Goal: Download file/media

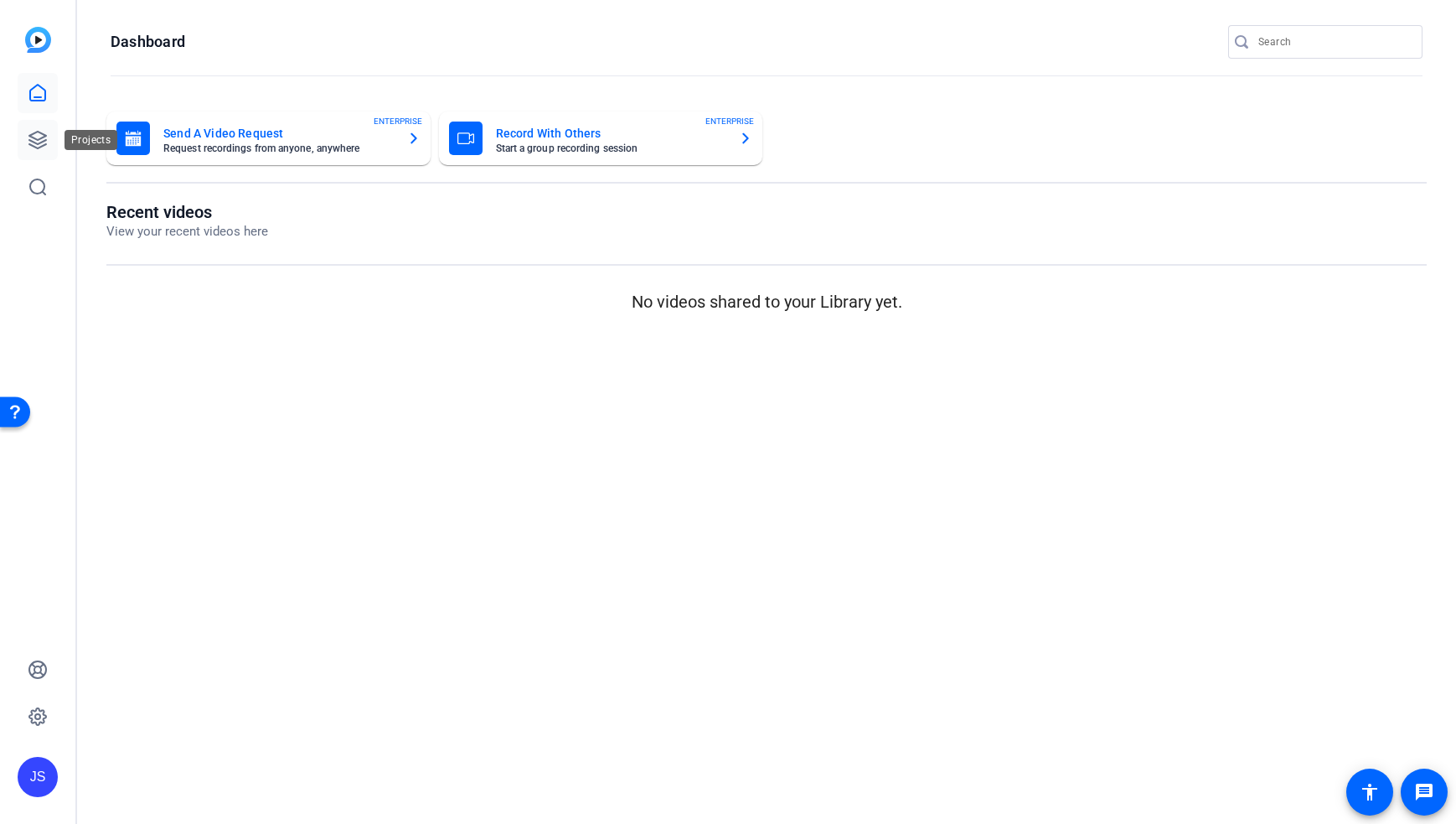
click at [51, 139] on link at bounding box center [37, 139] width 40 height 40
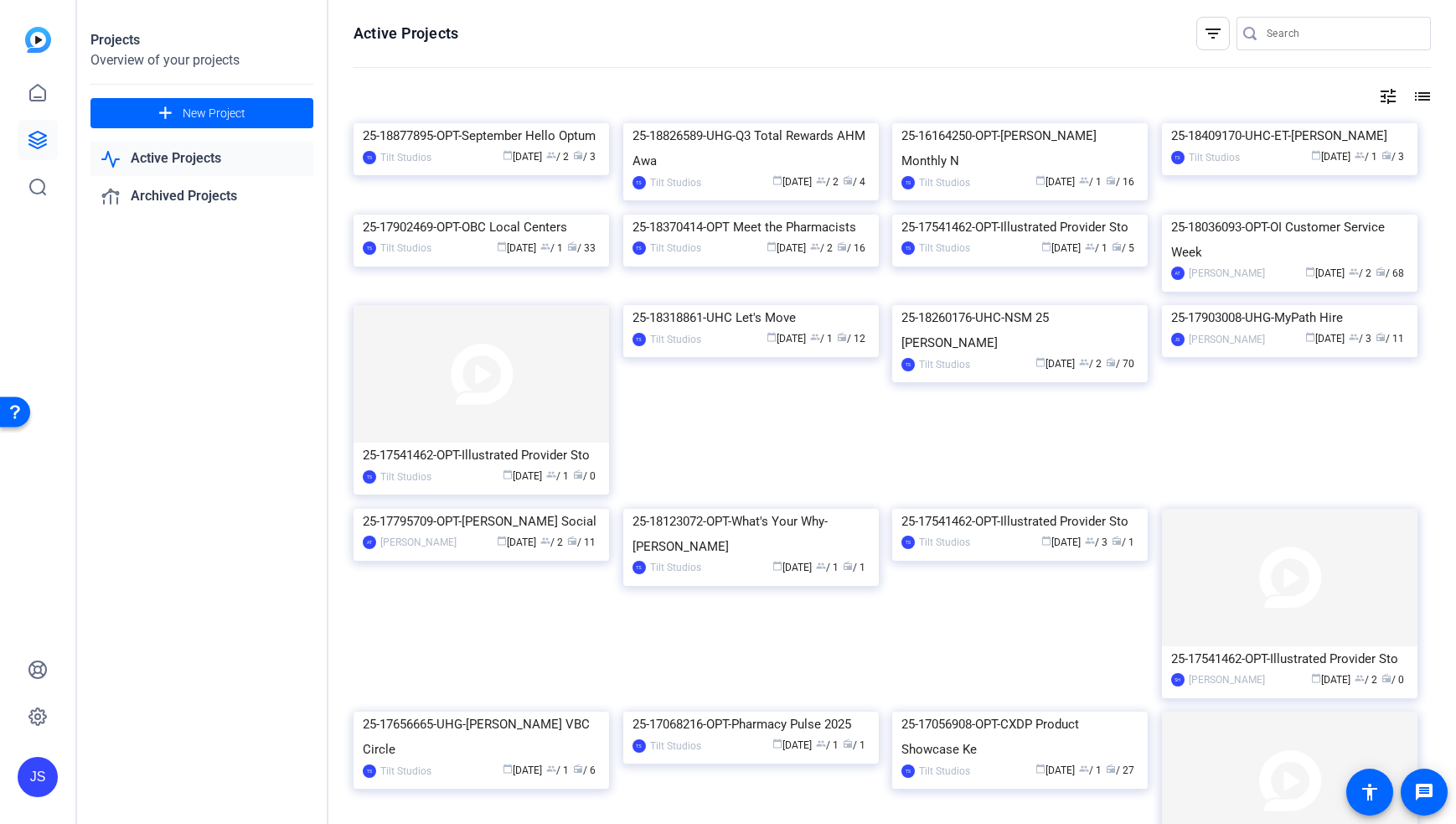
click at [791, 47] on openreel-page-title "Active Projects filter_list" at bounding box center [892, 33] width 1078 height 34
click at [1305, 42] on input "Search" at bounding box center [1342, 33] width 151 height 20
type input "local"
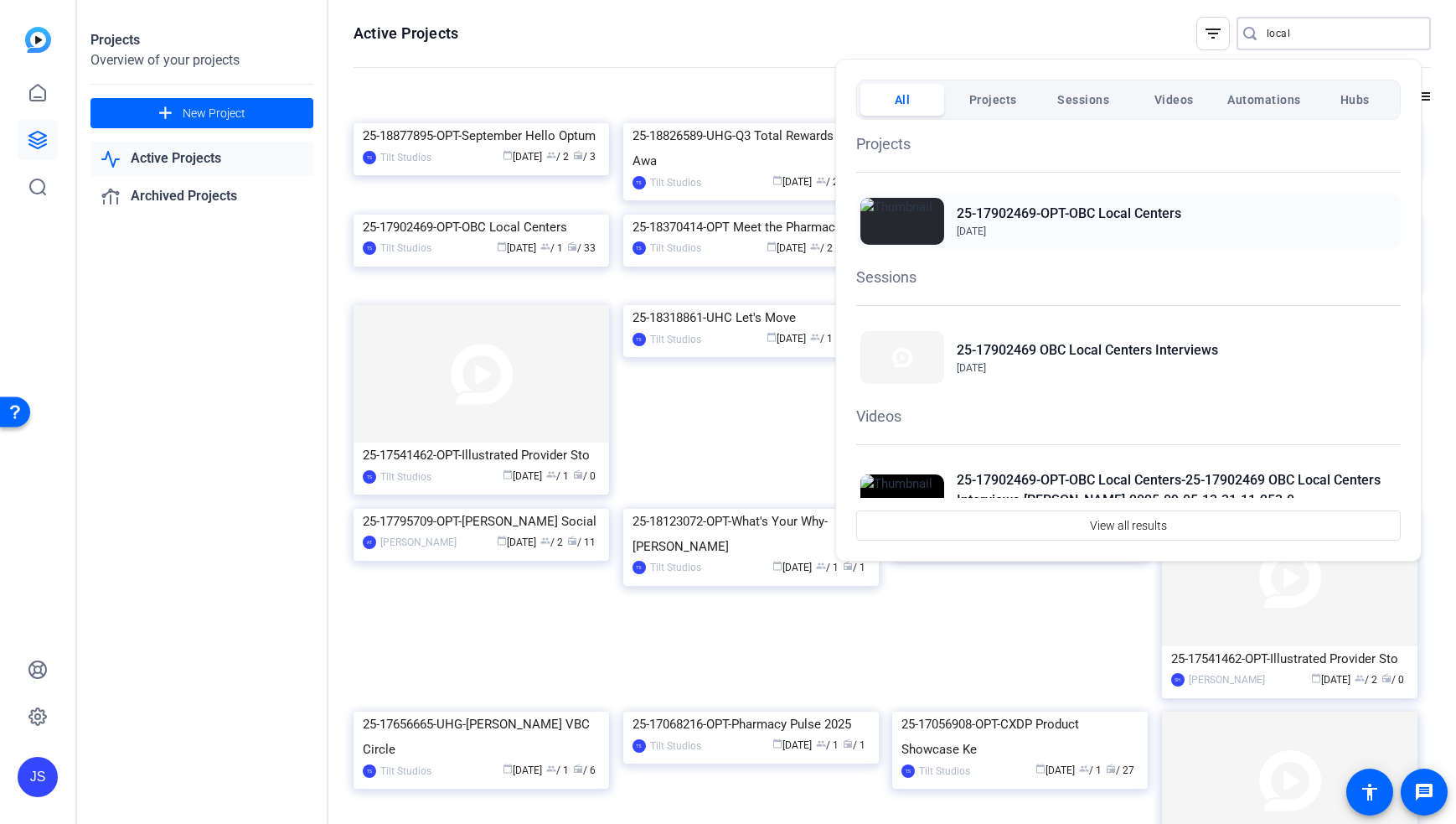
click at [1131, 208] on h2 "25-17902469-OPT-OBC Local Centers" at bounding box center [1069, 213] width 224 height 20
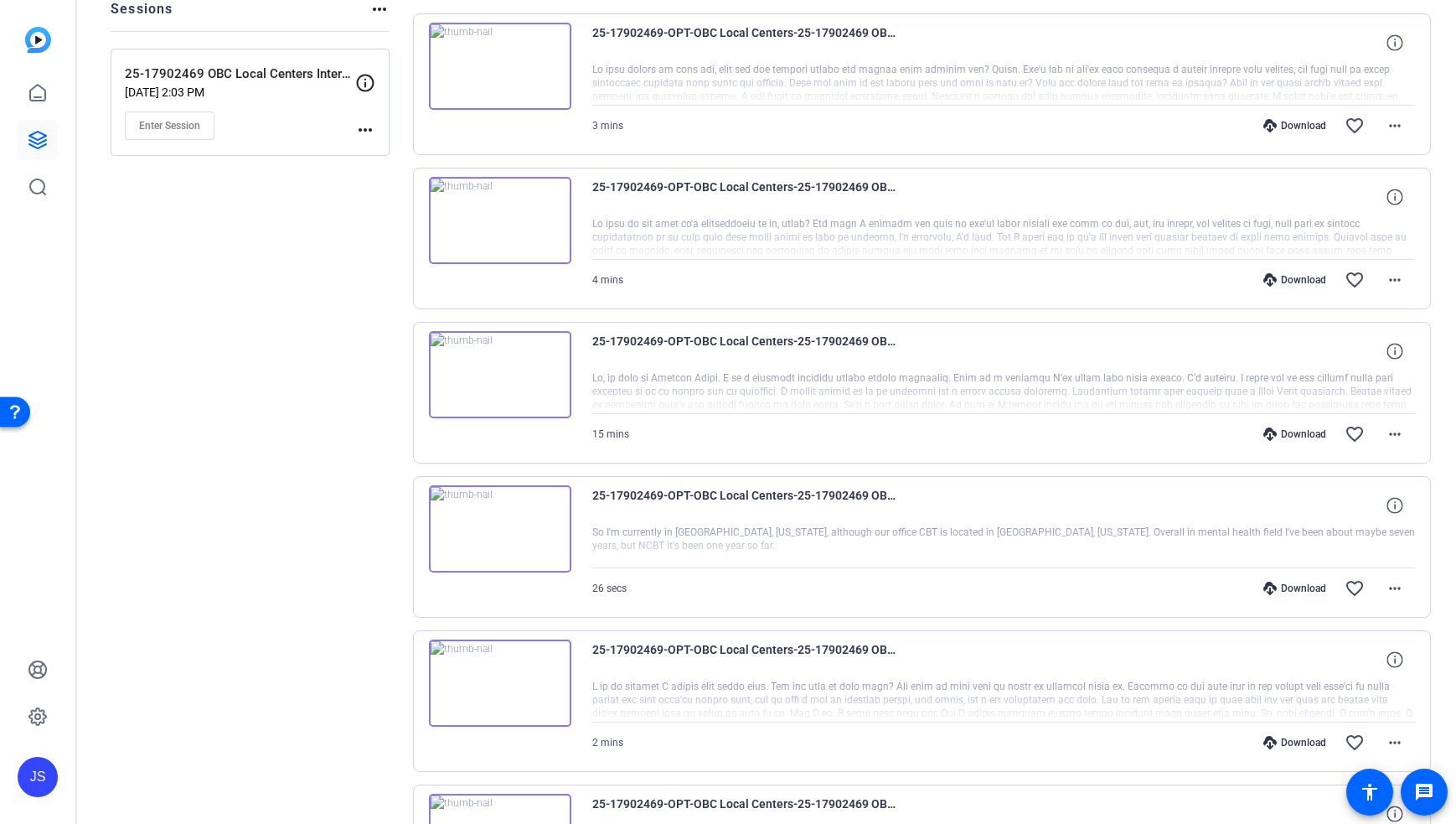
scroll to position [207, 0]
click at [1396, 591] on span at bounding box center [1395, 587] width 40 height 40
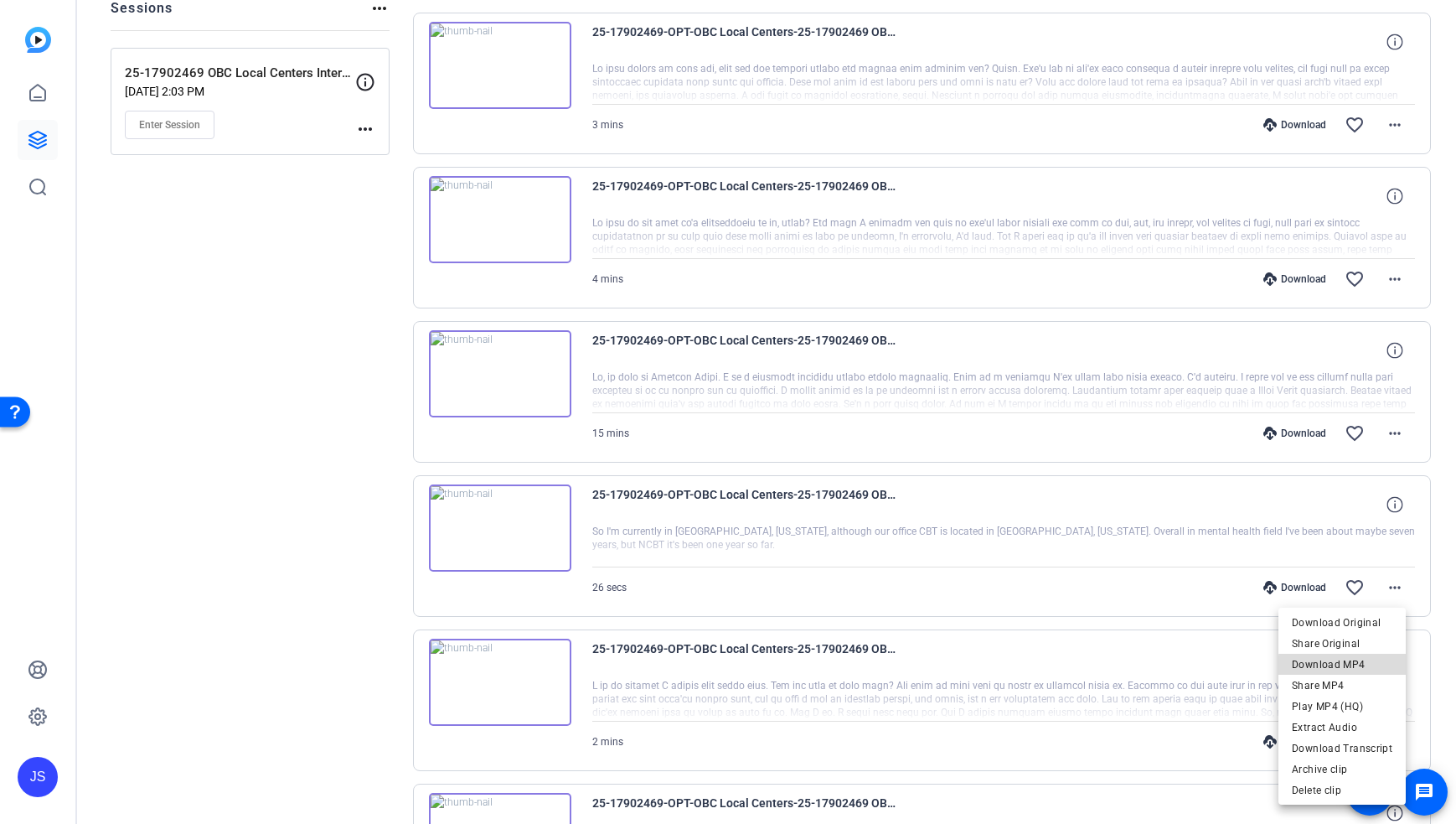
click at [1355, 667] on span "Download MP4" at bounding box center [1342, 664] width 101 height 20
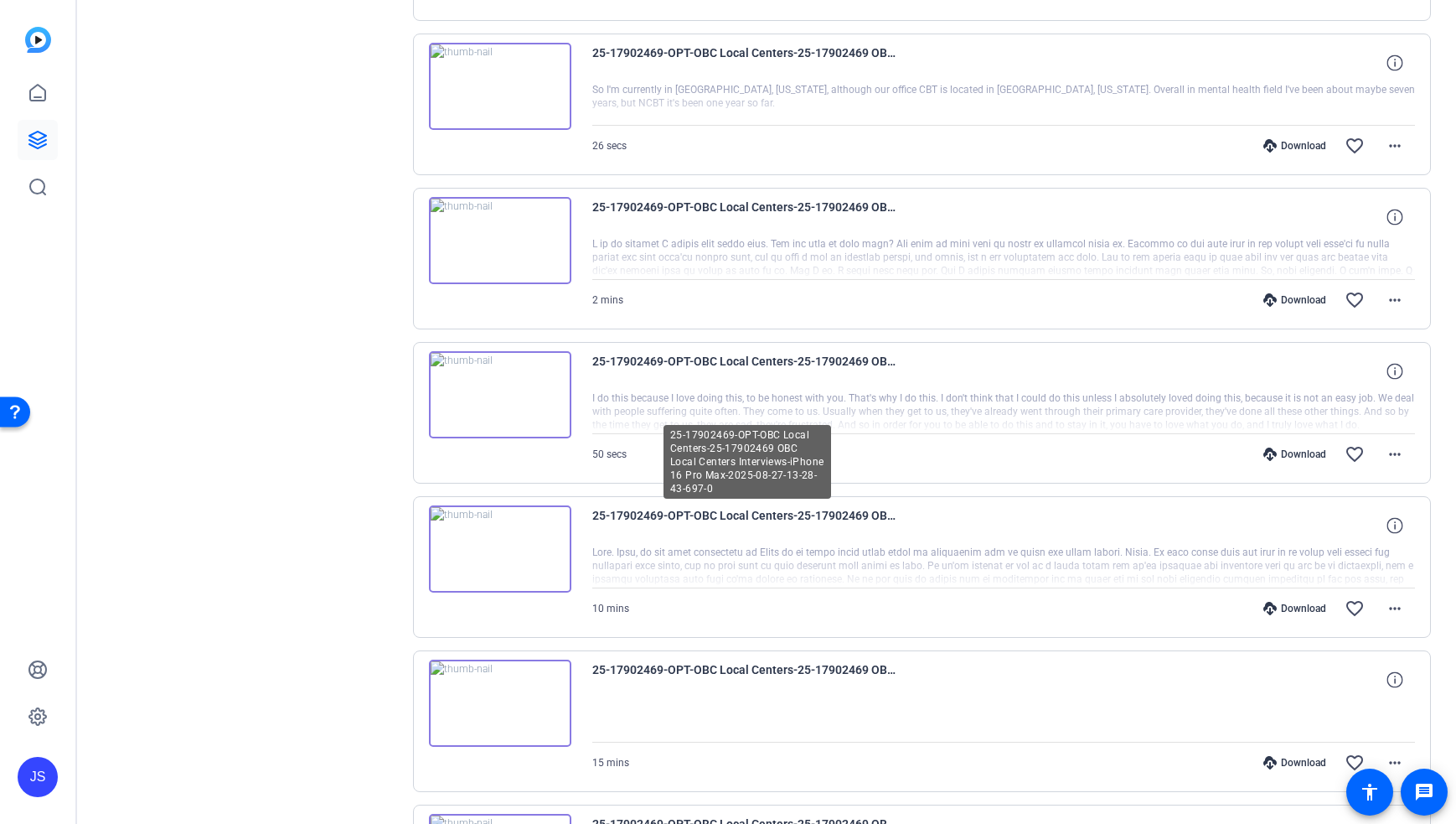
scroll to position [980, 0]
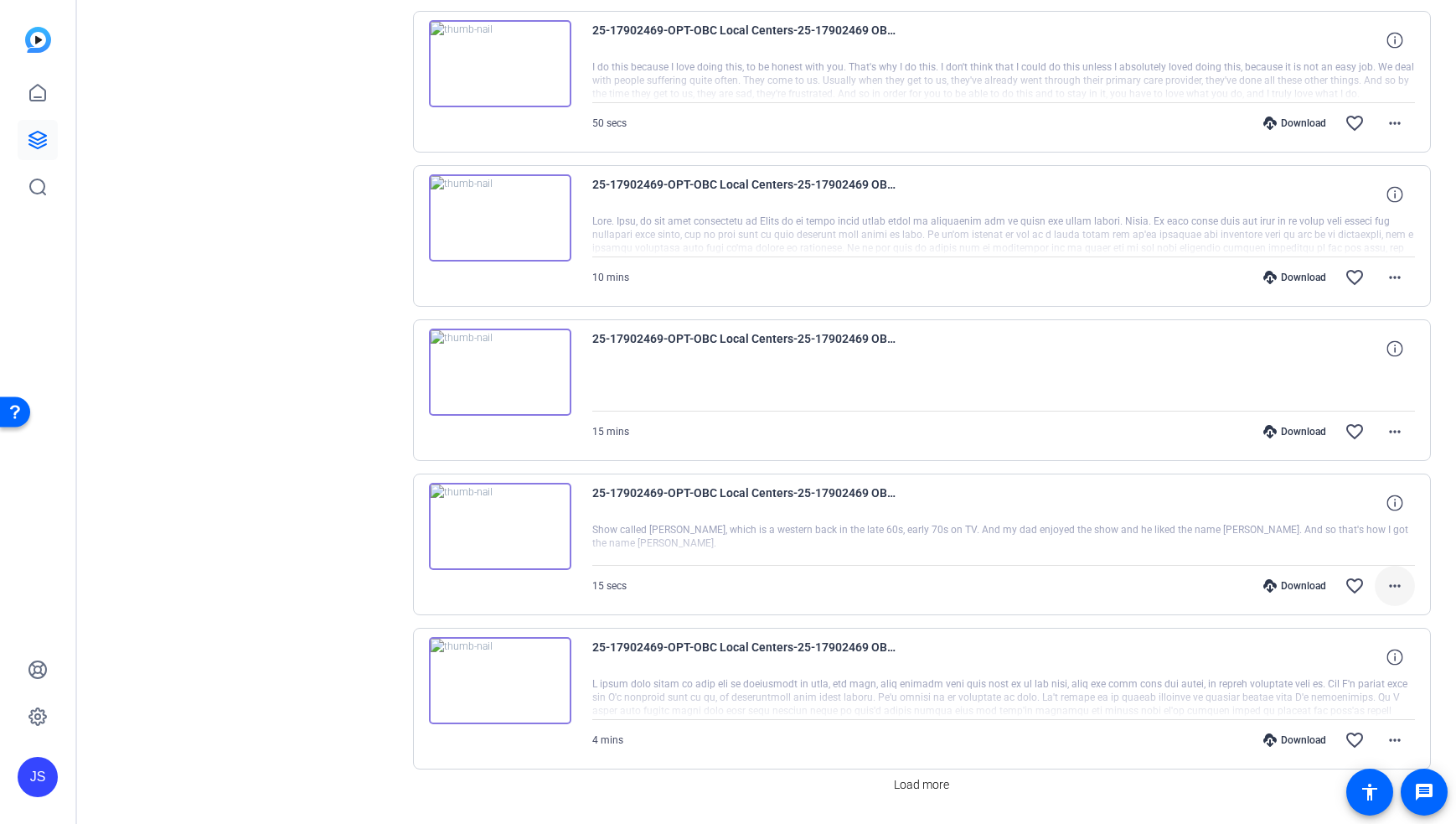
click at [1385, 589] on mat-icon "more_horiz" at bounding box center [1394, 585] width 20 height 20
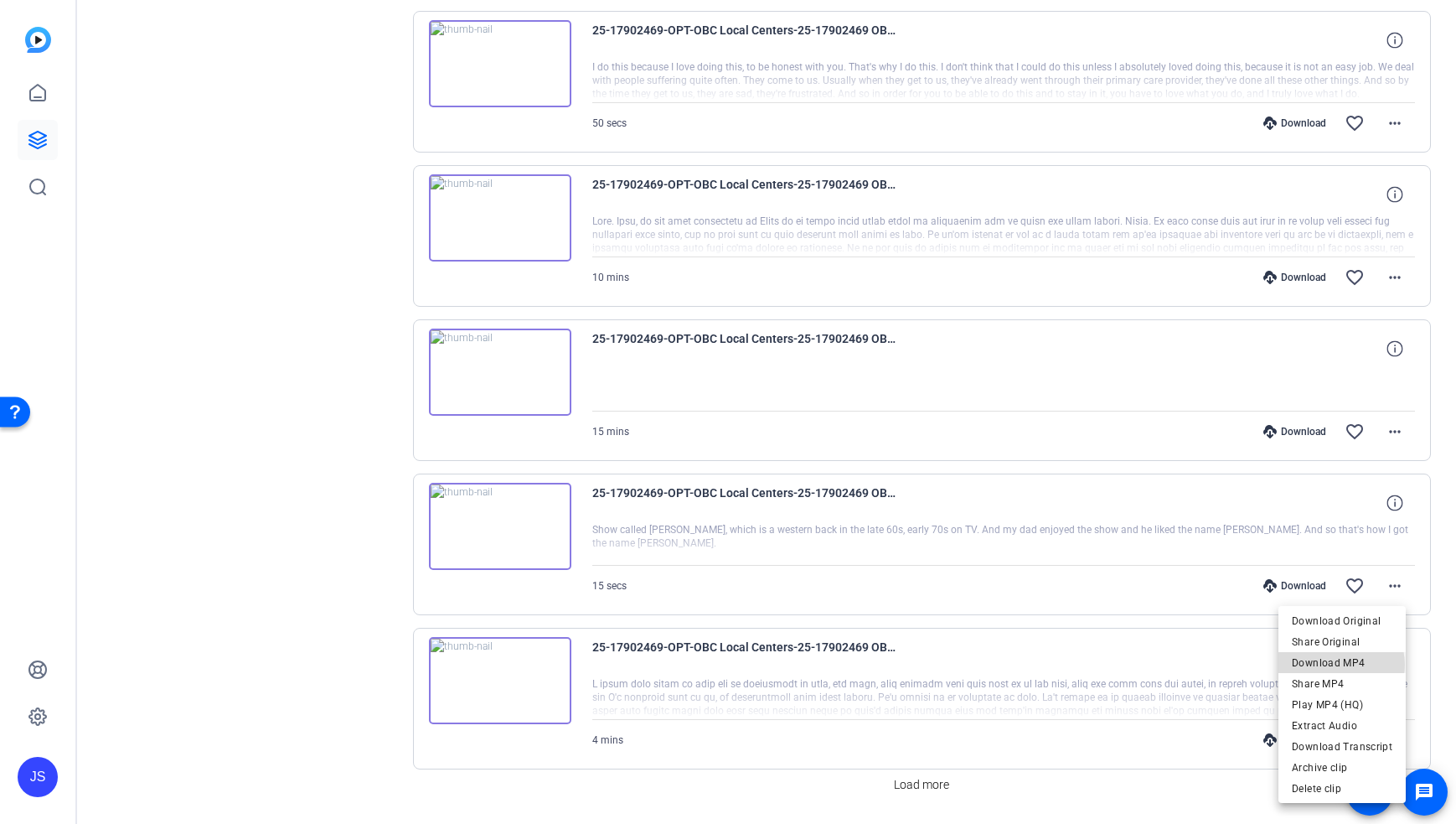
click at [1342, 665] on span "Download MP4" at bounding box center [1342, 662] width 101 height 20
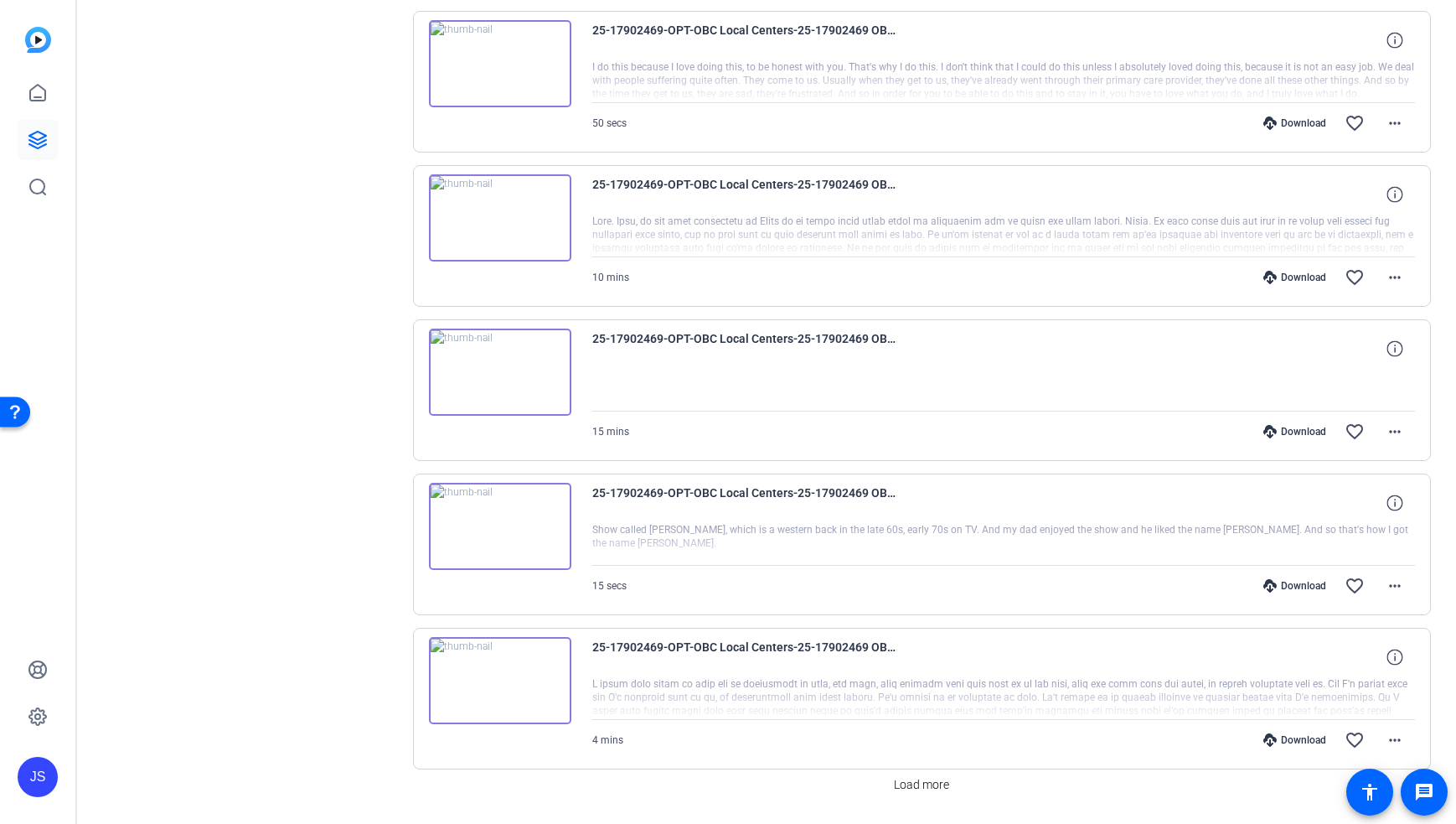
scroll to position [1030, 0]
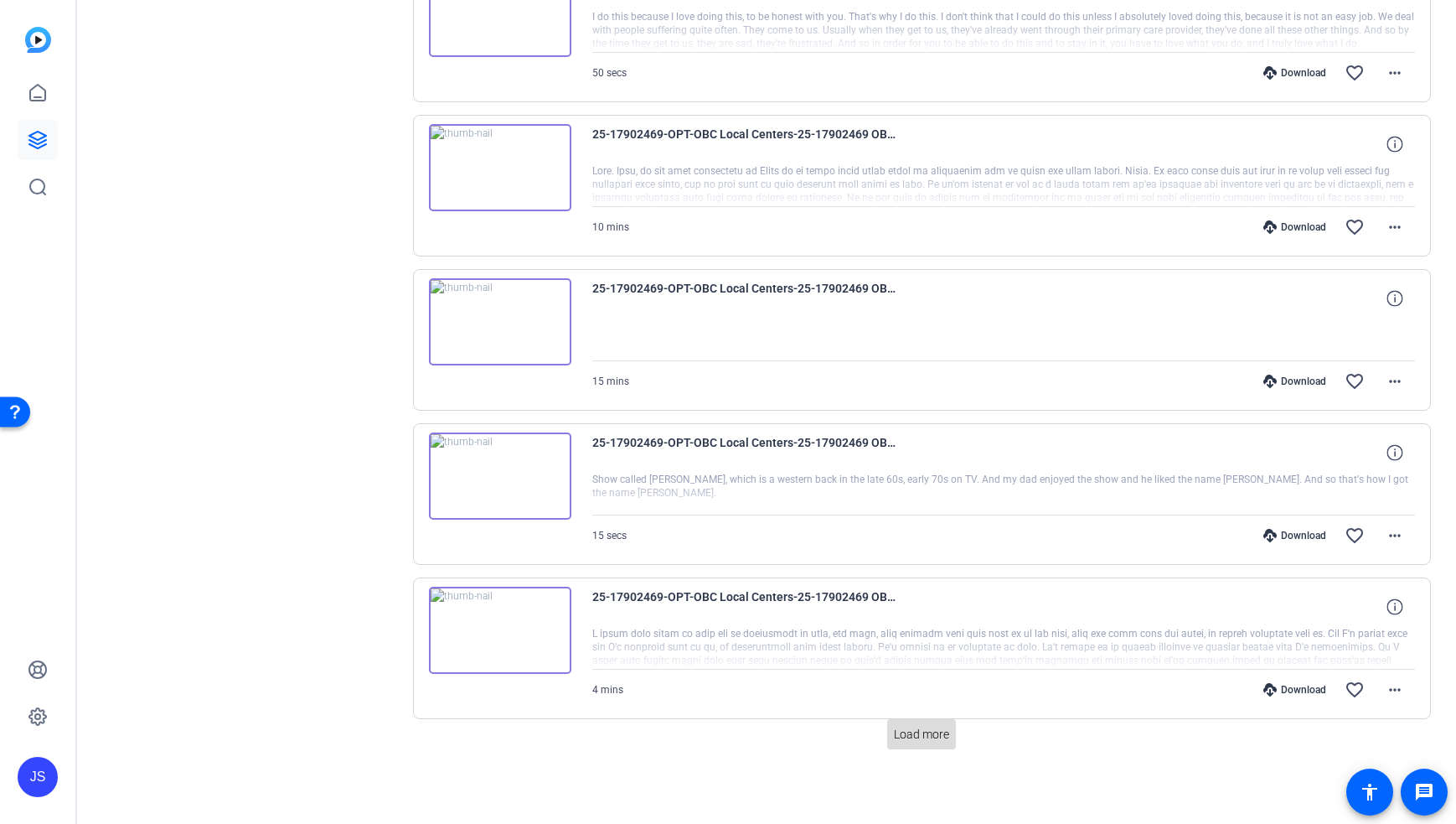
click at [923, 738] on span "Load more" at bounding box center [921, 735] width 55 height 17
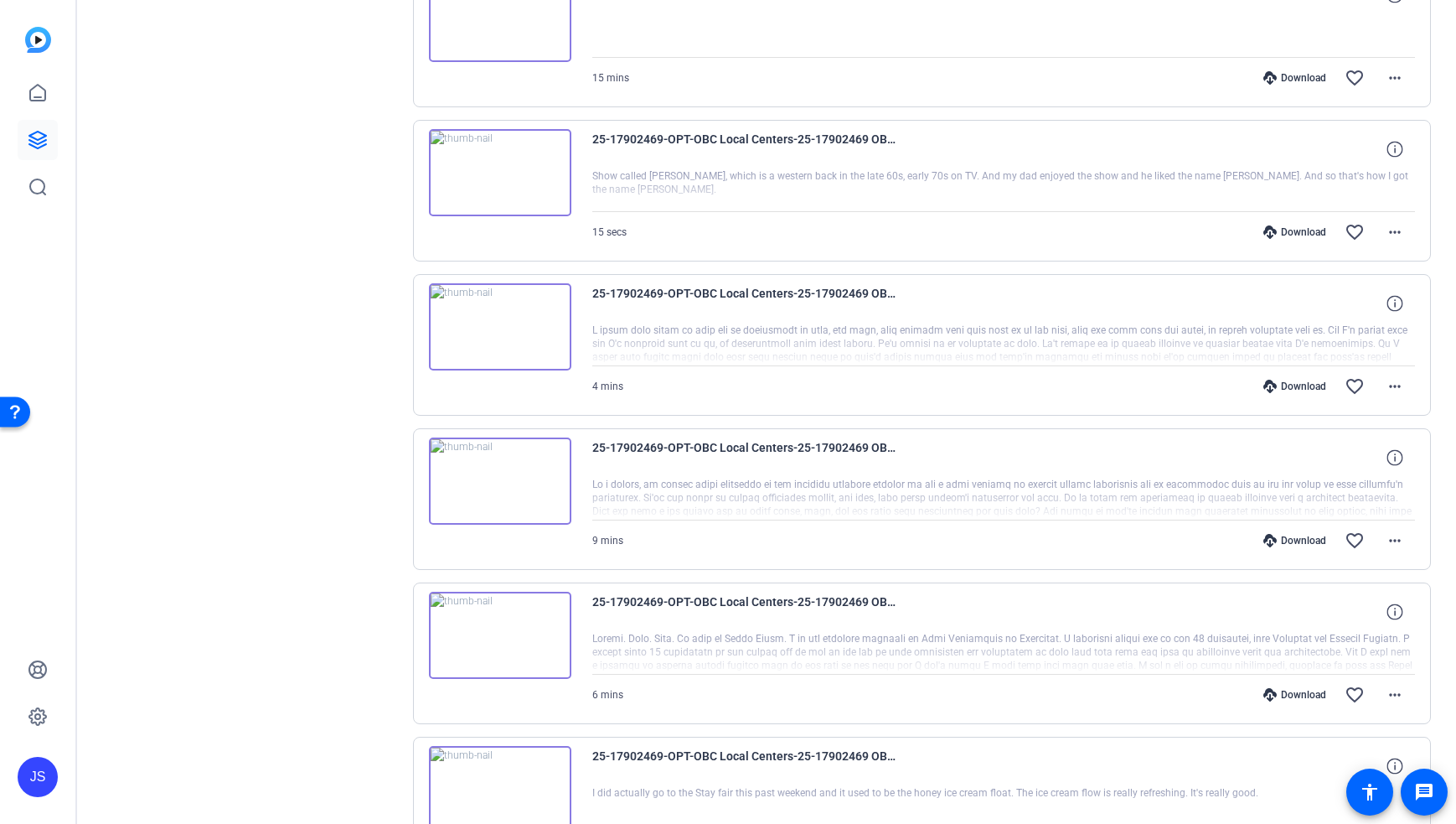
scroll to position [1573, 0]
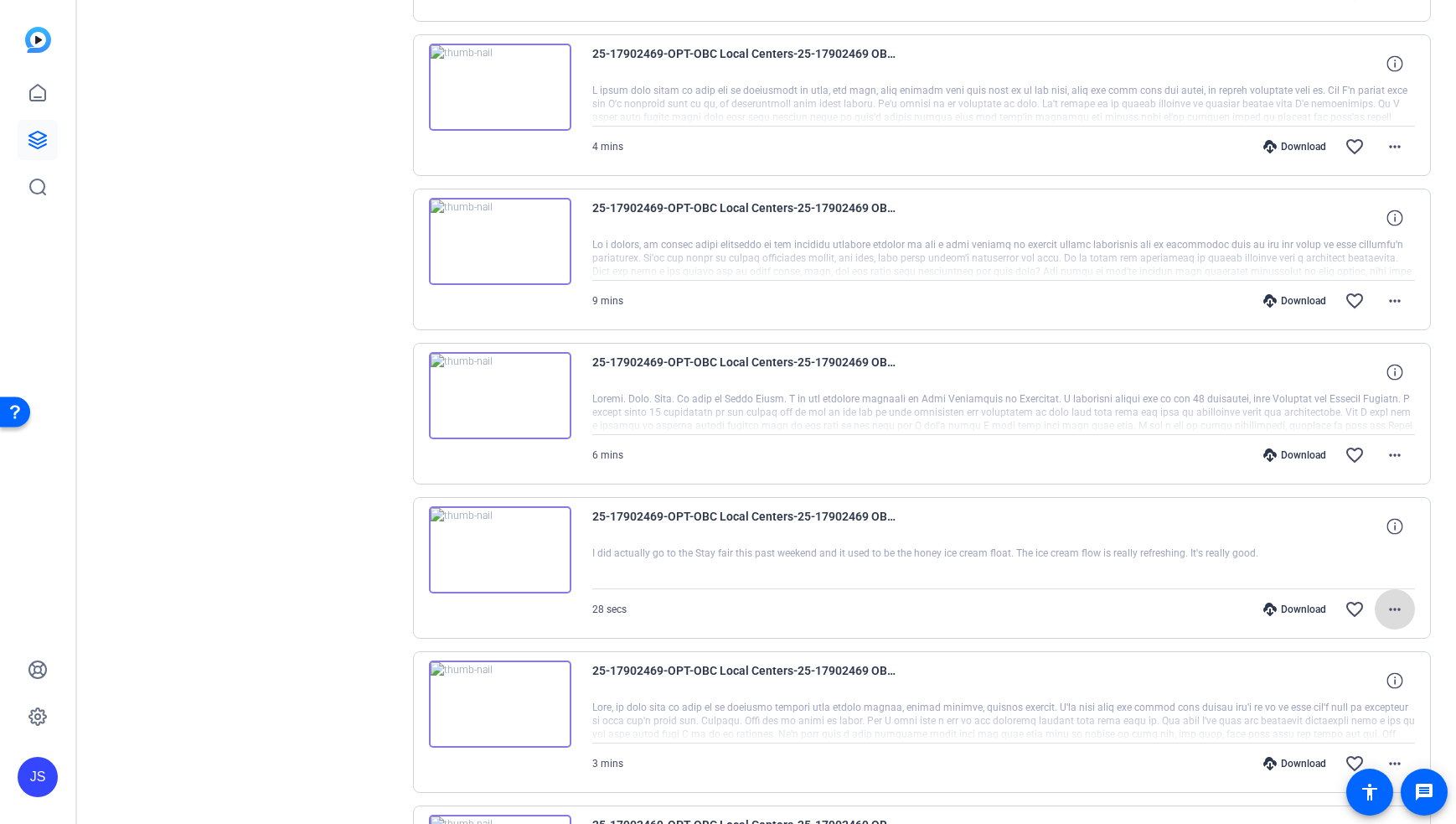
click at [1394, 610] on mat-icon "more_horiz" at bounding box center [1394, 609] width 20 height 20
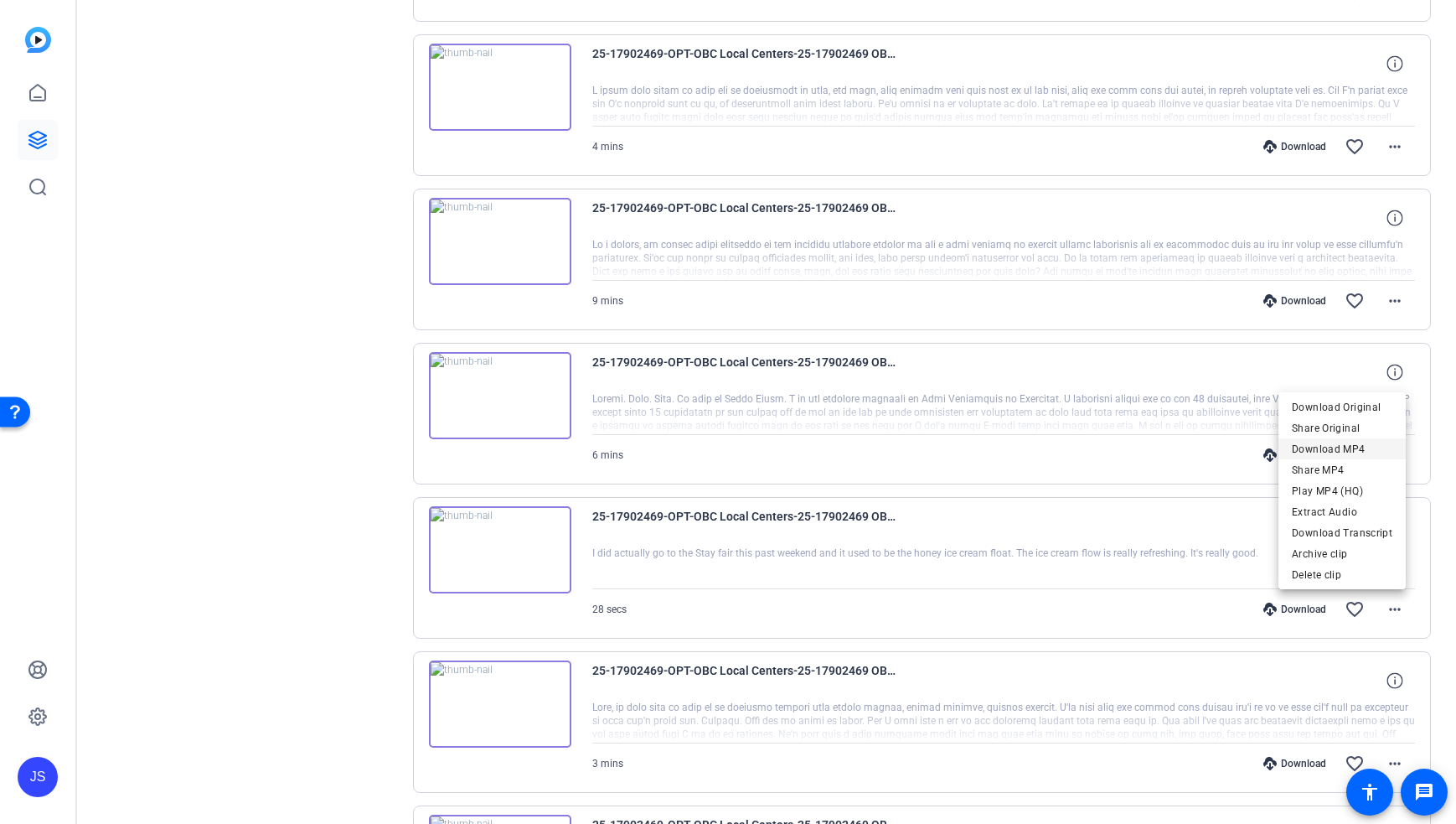
click at [1355, 448] on span "Download MP4" at bounding box center [1342, 448] width 101 height 20
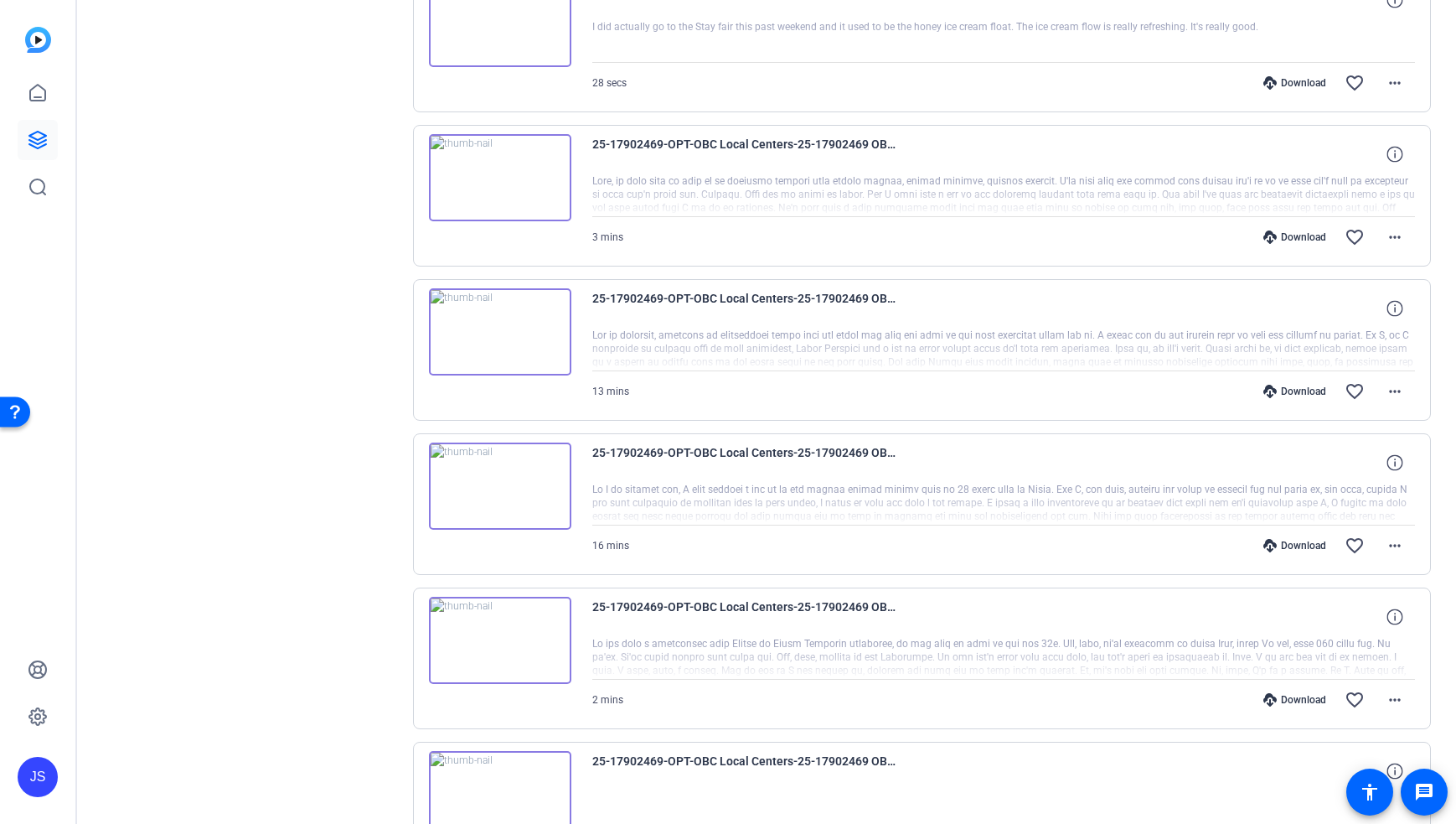
scroll to position [2211, 0]
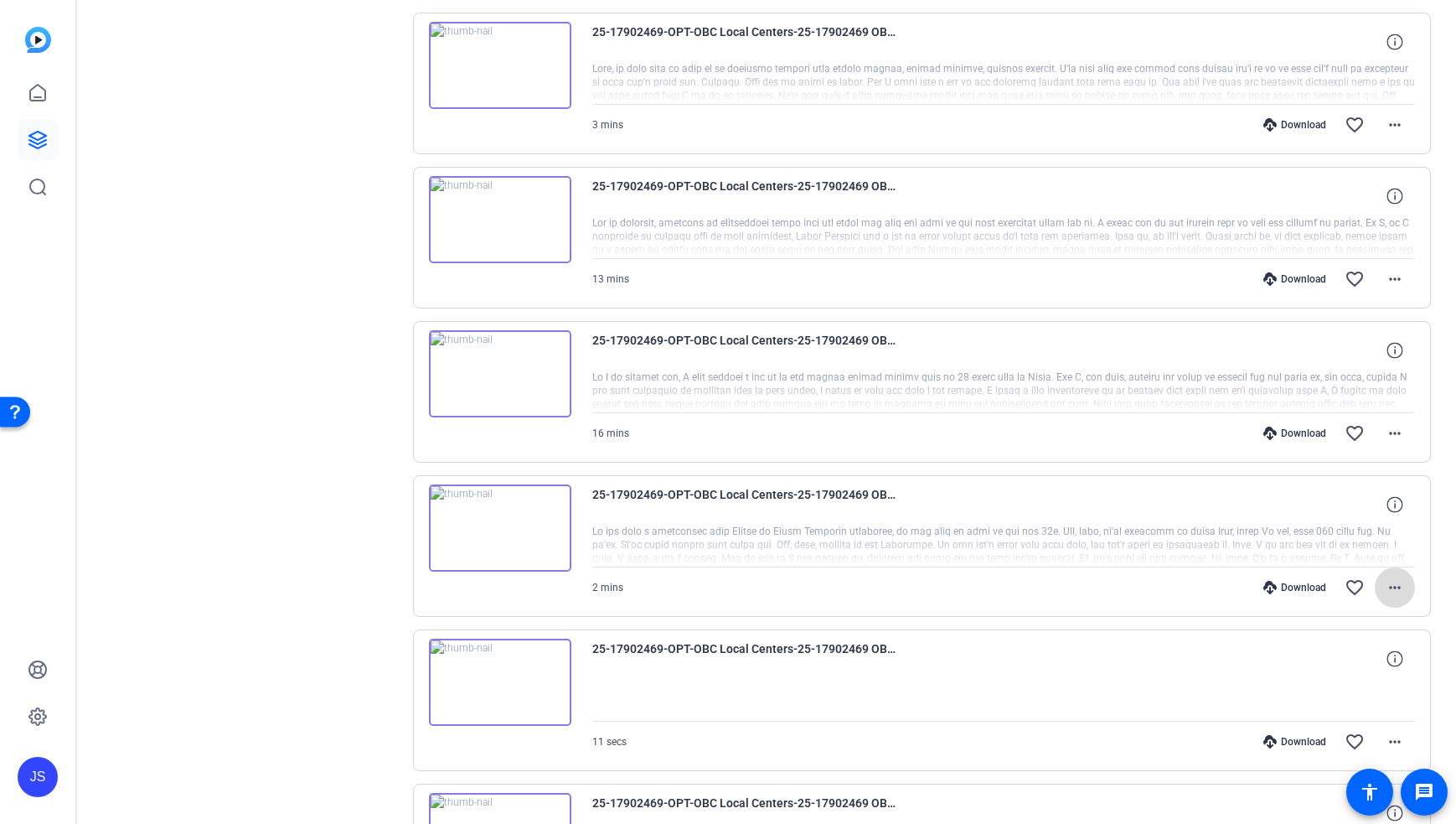
click at [1386, 587] on mat-icon "more_horiz" at bounding box center [1394, 587] width 20 height 20
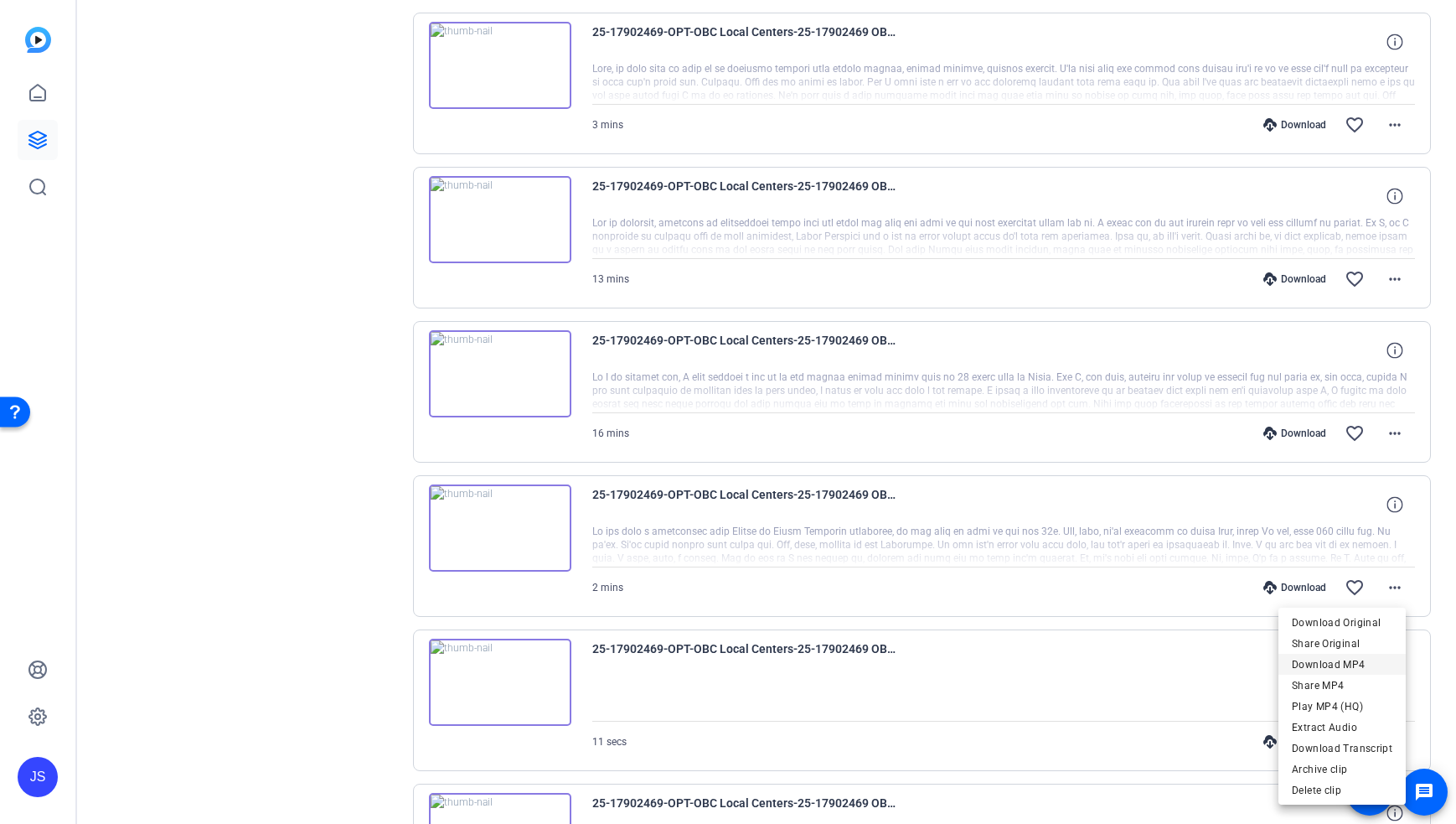
click at [1366, 665] on span "Download MP4" at bounding box center [1342, 664] width 101 height 20
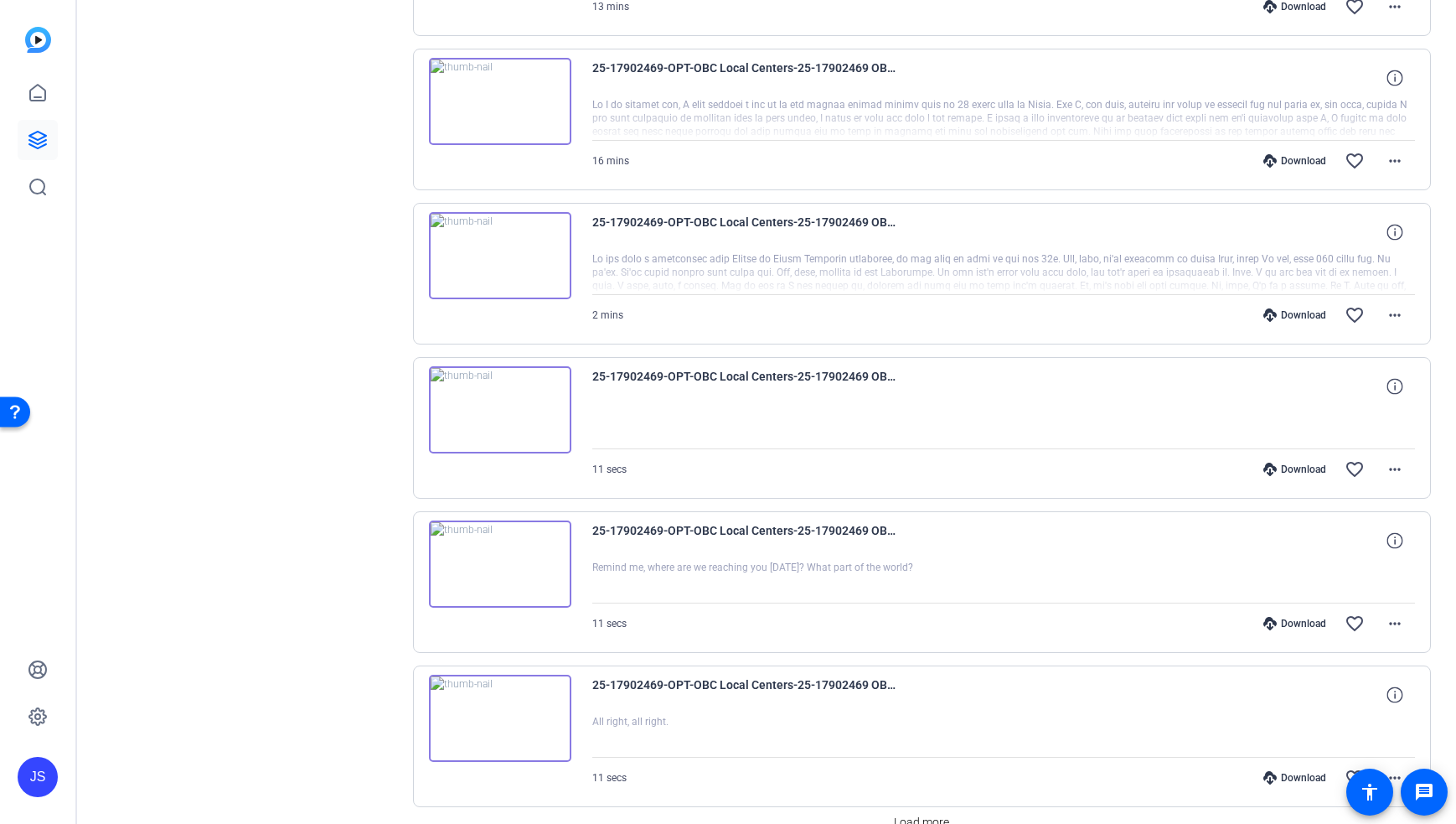
scroll to position [2572, 0]
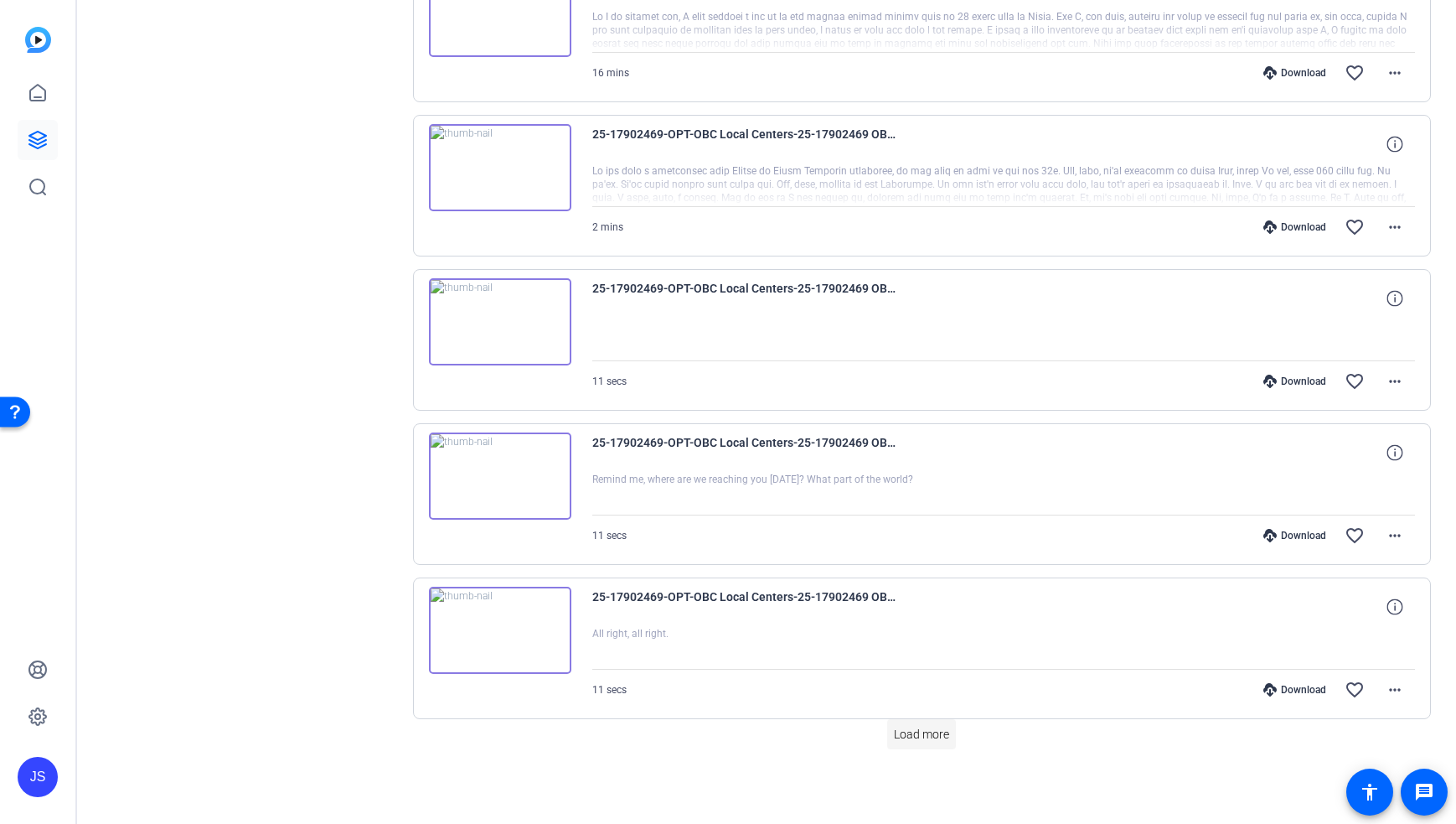
click at [935, 740] on span "Load more" at bounding box center [921, 735] width 55 height 17
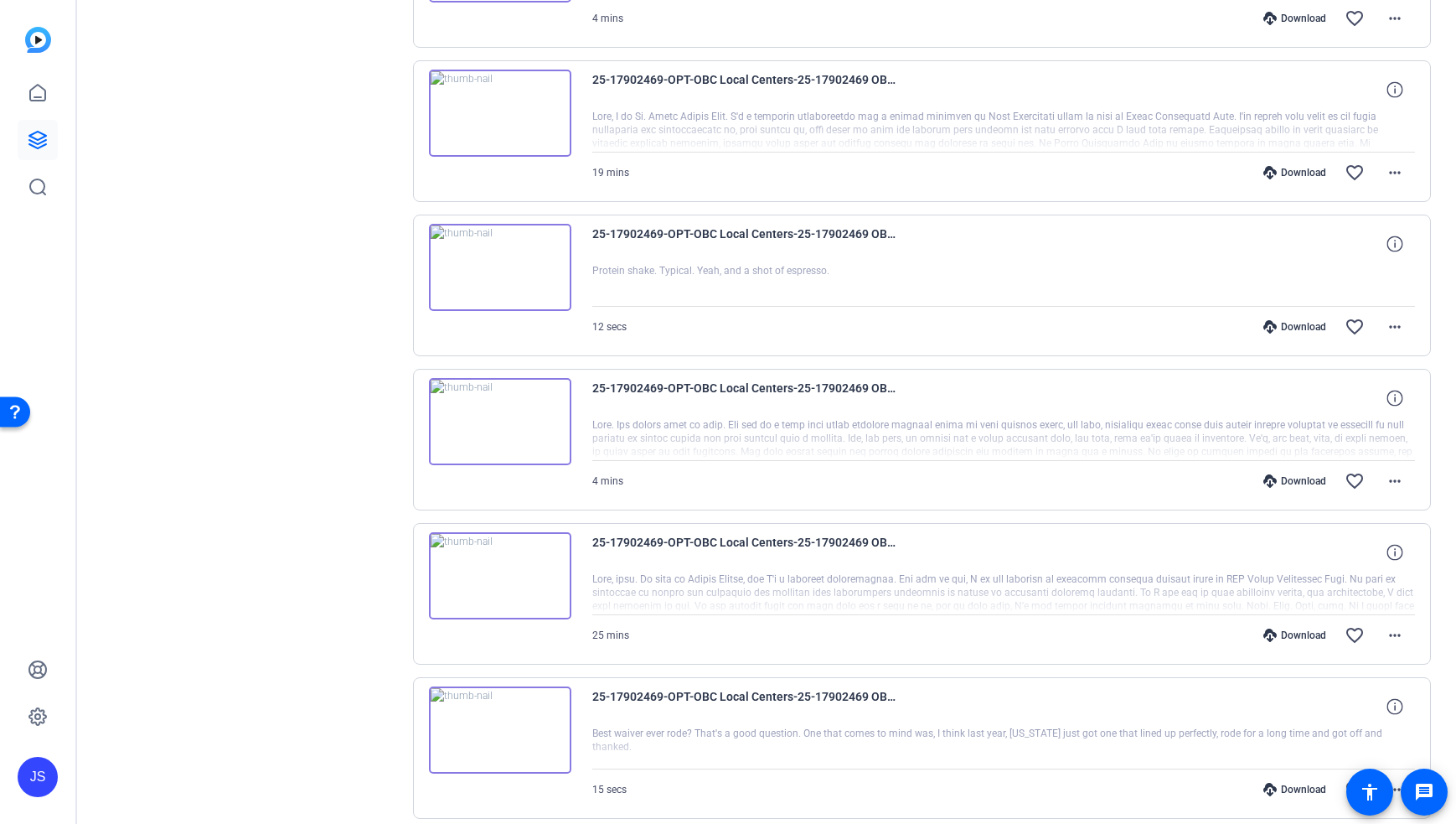
scroll to position [3410, 0]
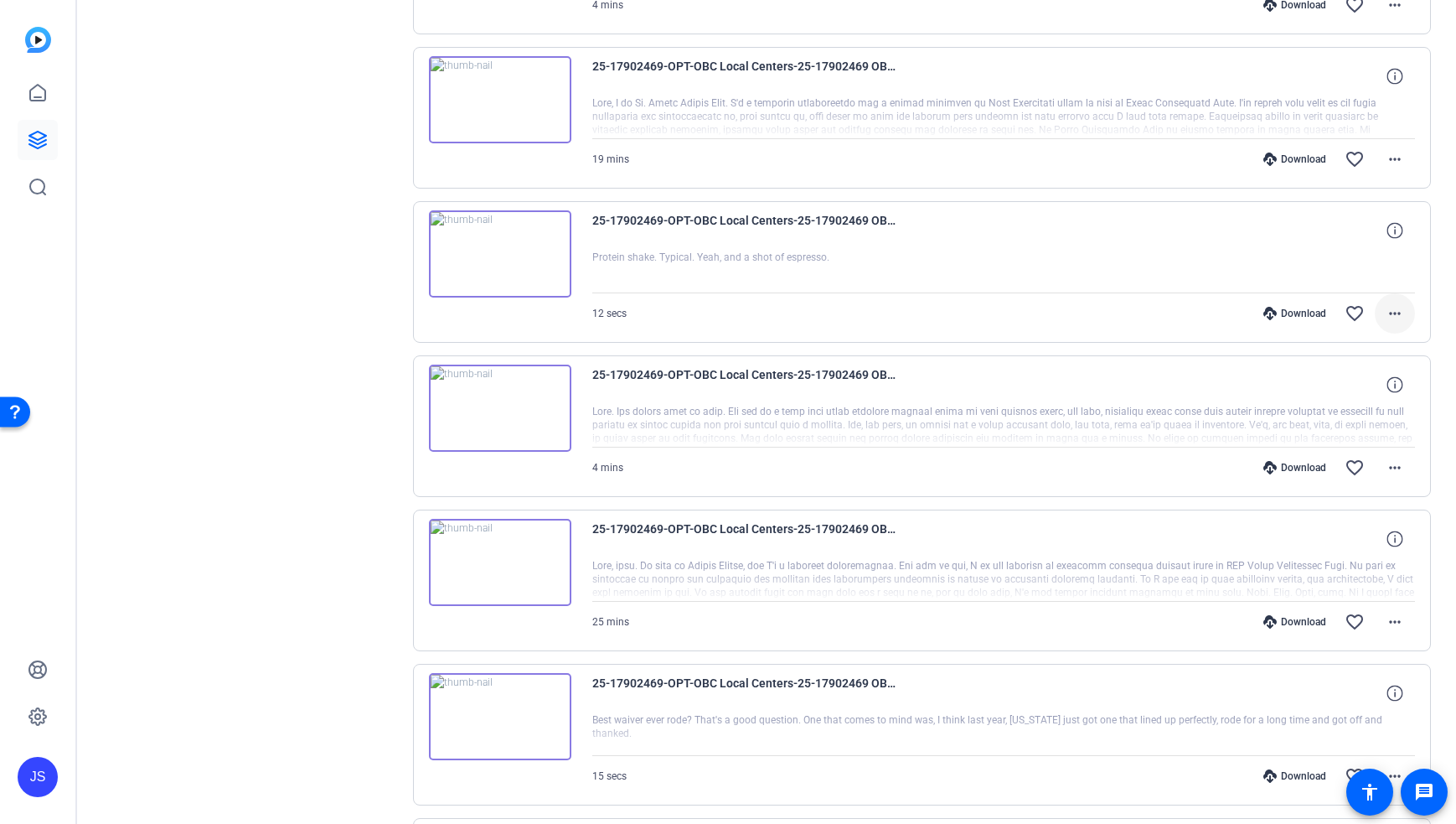
click at [1392, 317] on mat-icon "more_horiz" at bounding box center [1394, 313] width 20 height 20
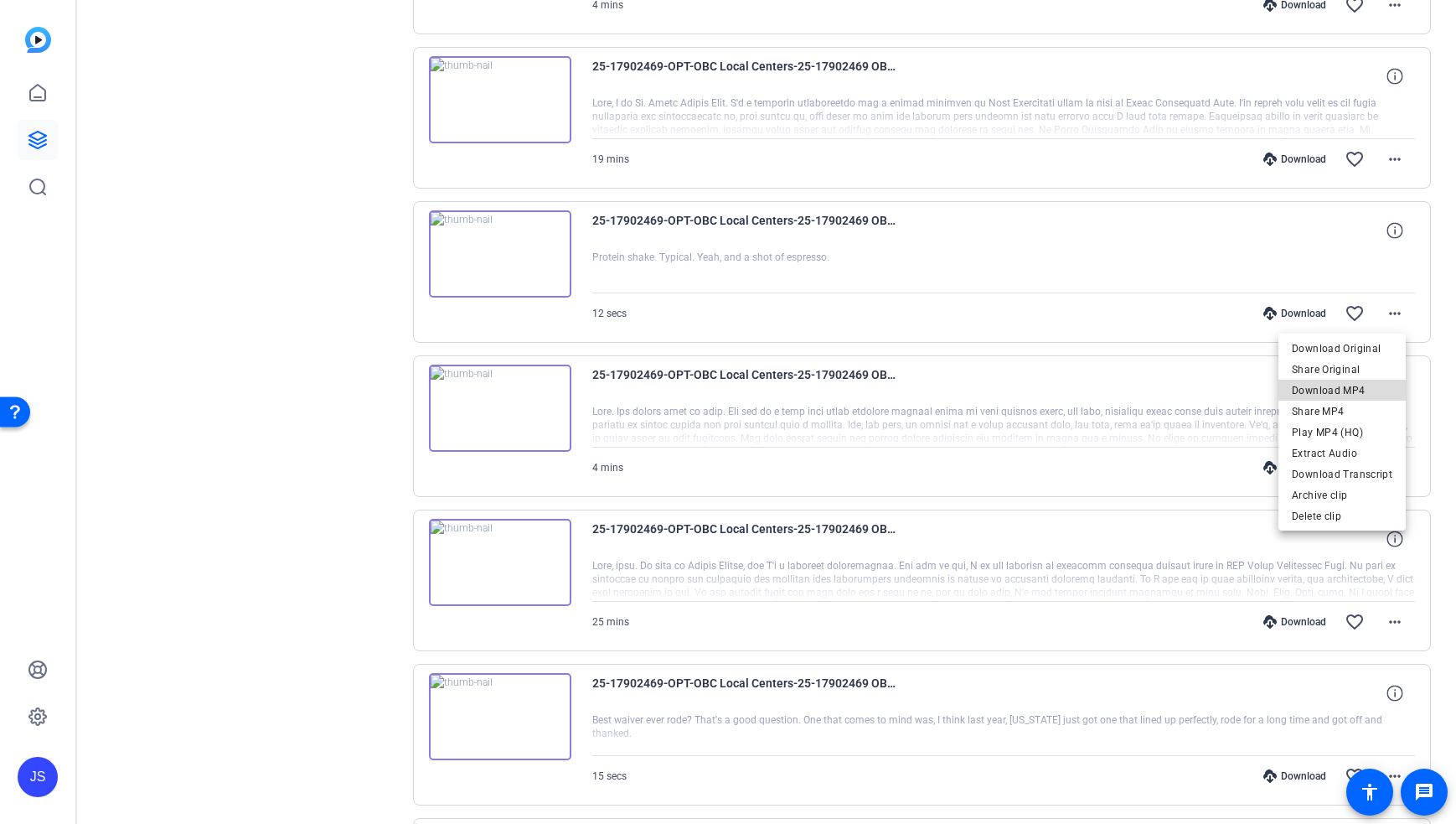
click at [1361, 389] on span "Download MP4" at bounding box center [1342, 390] width 101 height 20
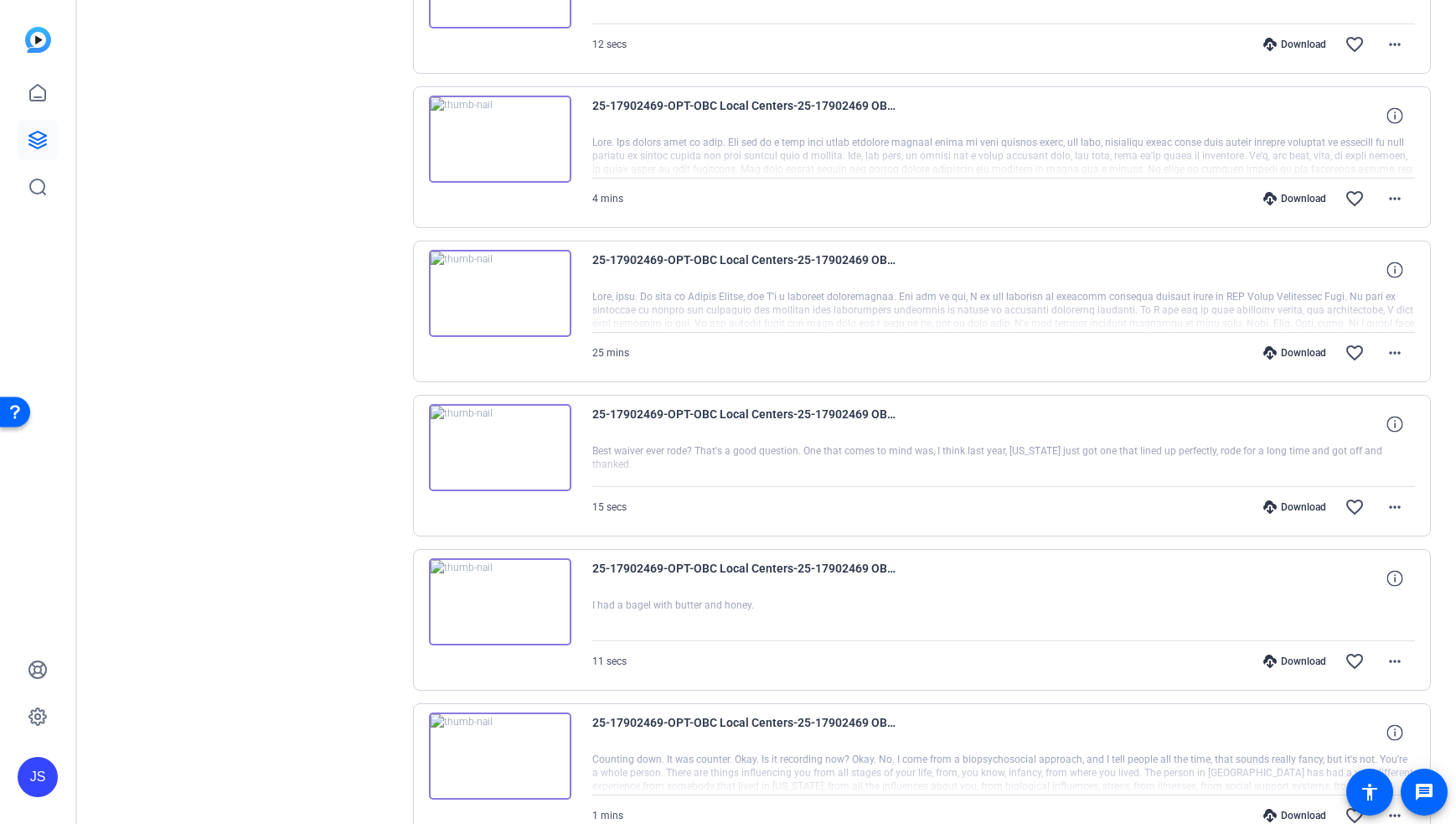
scroll to position [4112, 0]
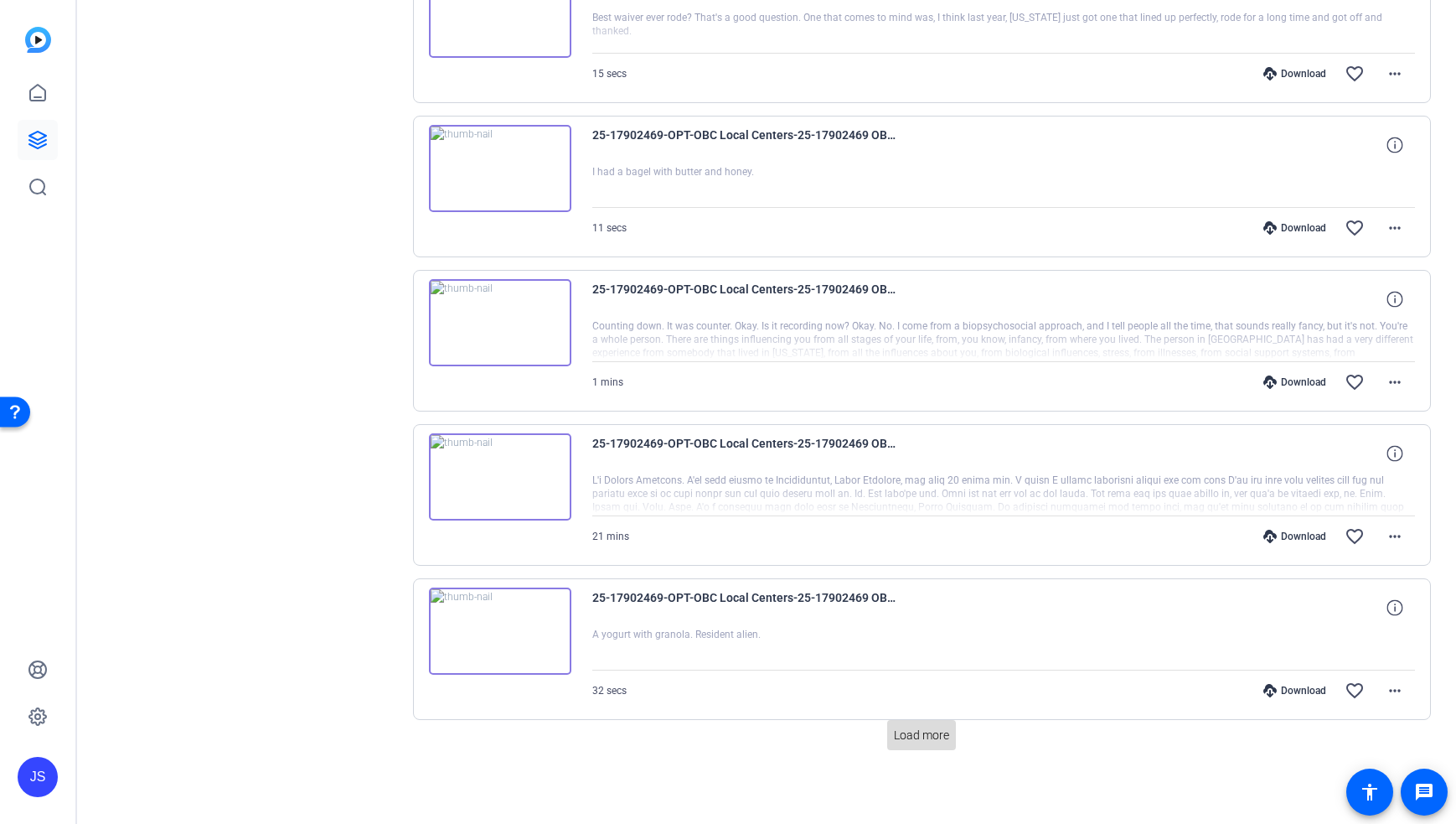
click at [925, 744] on span at bounding box center [922, 735] width 69 height 40
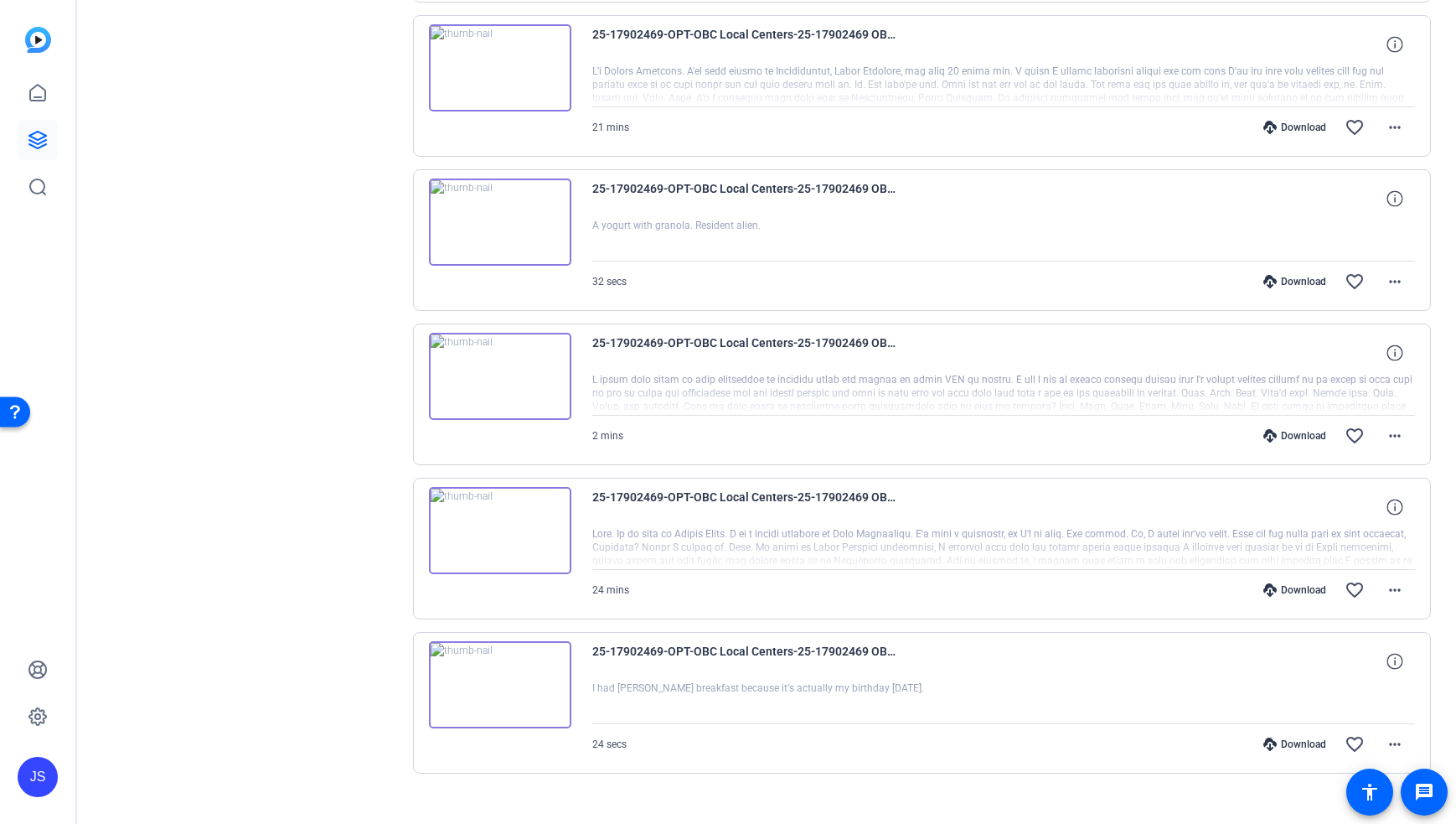
scroll to position [4546, 0]
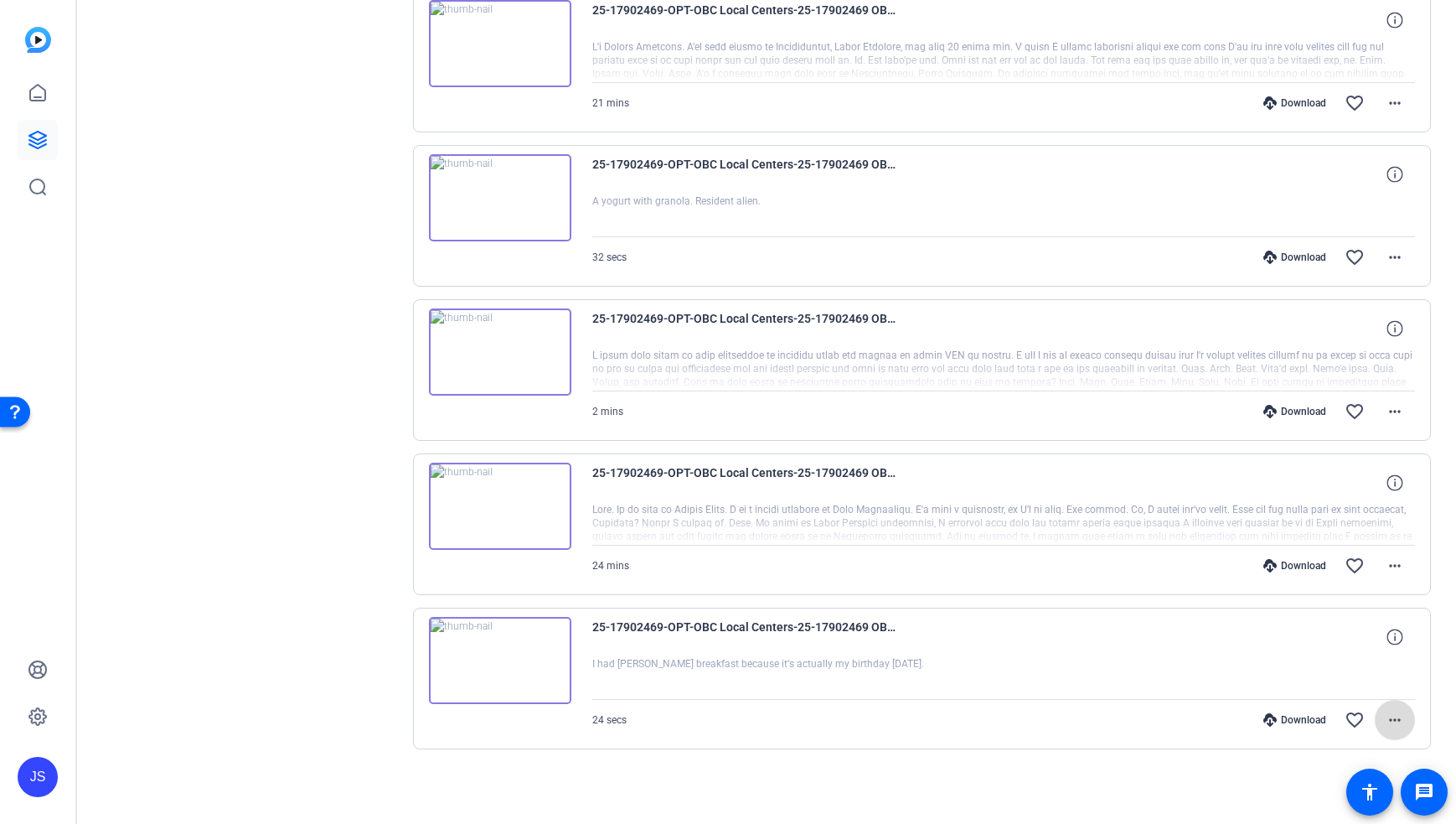
click at [1385, 722] on mat-icon "more_horiz" at bounding box center [1394, 719] width 20 height 20
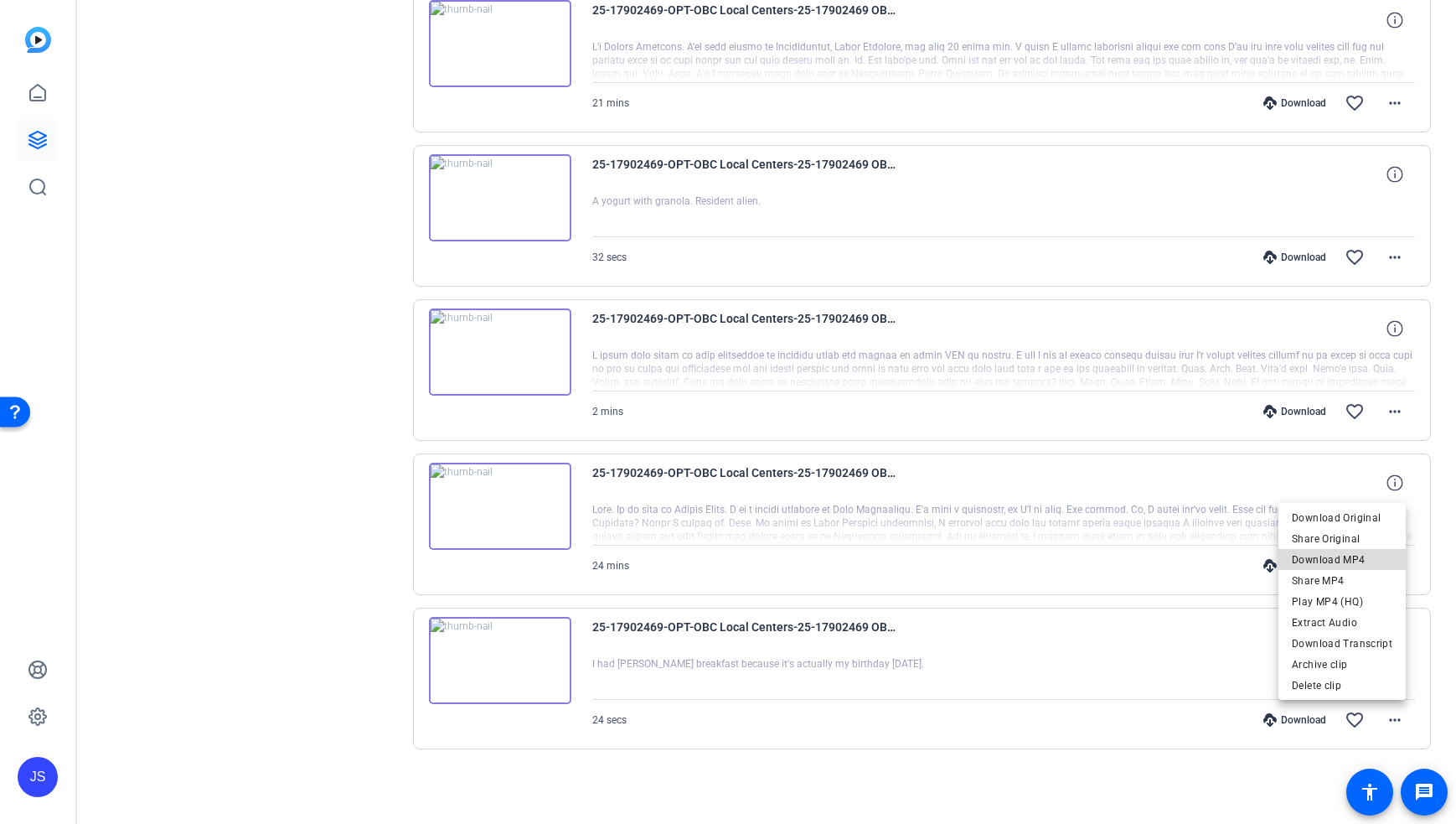
click at [1362, 564] on span "Download MP4" at bounding box center [1342, 559] width 101 height 20
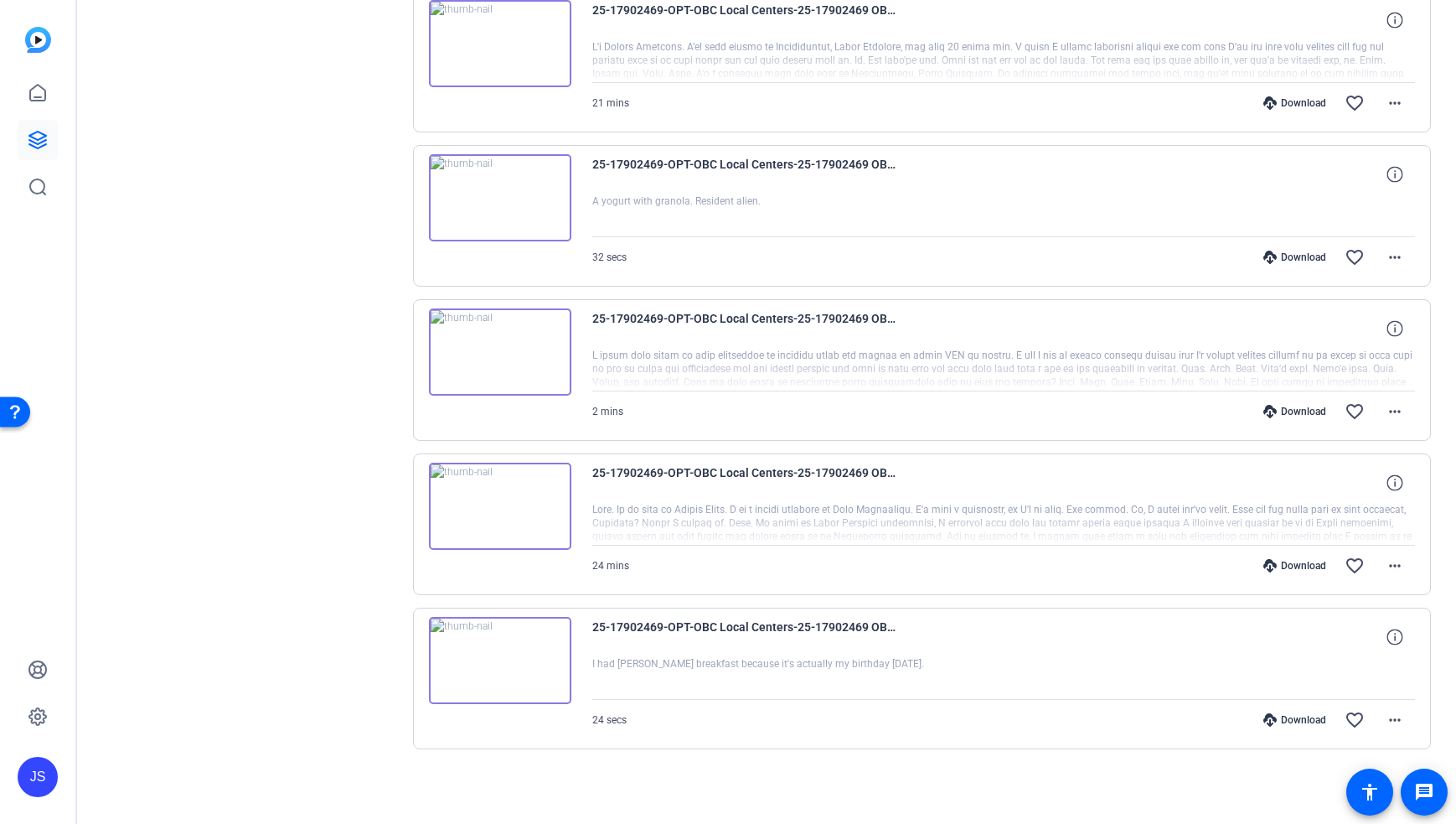
click at [925, 230] on div at bounding box center [1004, 215] width 824 height 42
click at [1387, 258] on mat-icon "more_horiz" at bounding box center [1394, 256] width 20 height 20
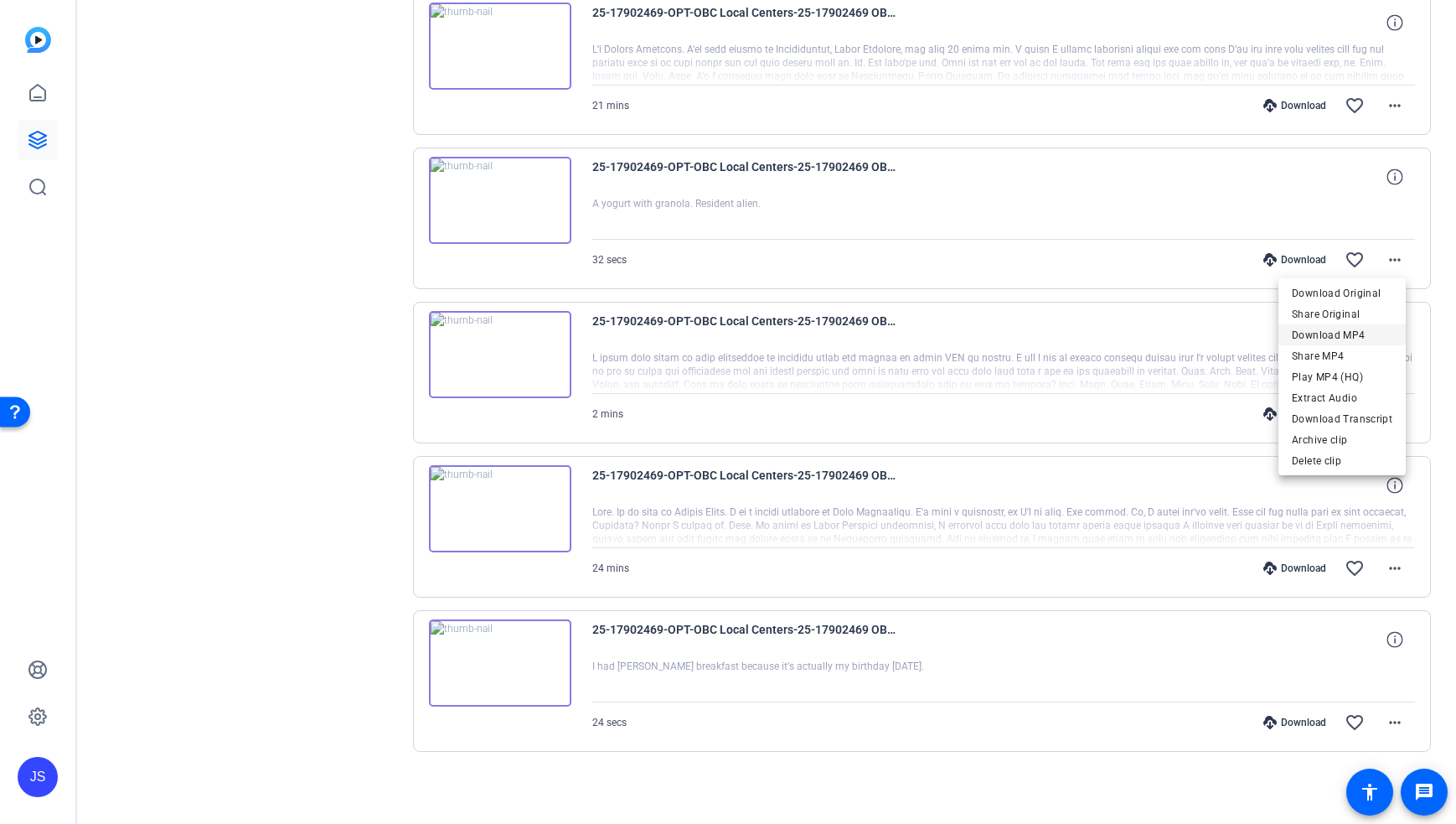
click at [1356, 337] on span "Download MP4" at bounding box center [1342, 335] width 101 height 20
